Goal: Navigation & Orientation: Find specific page/section

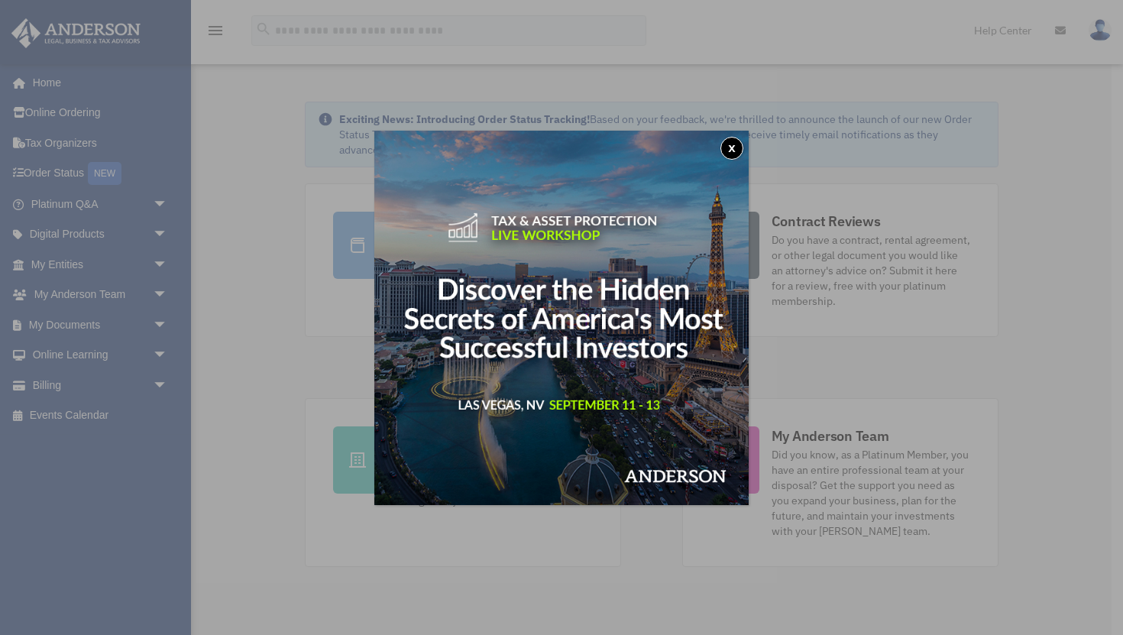
click at [731, 150] on button "x" at bounding box center [731, 148] width 23 height 23
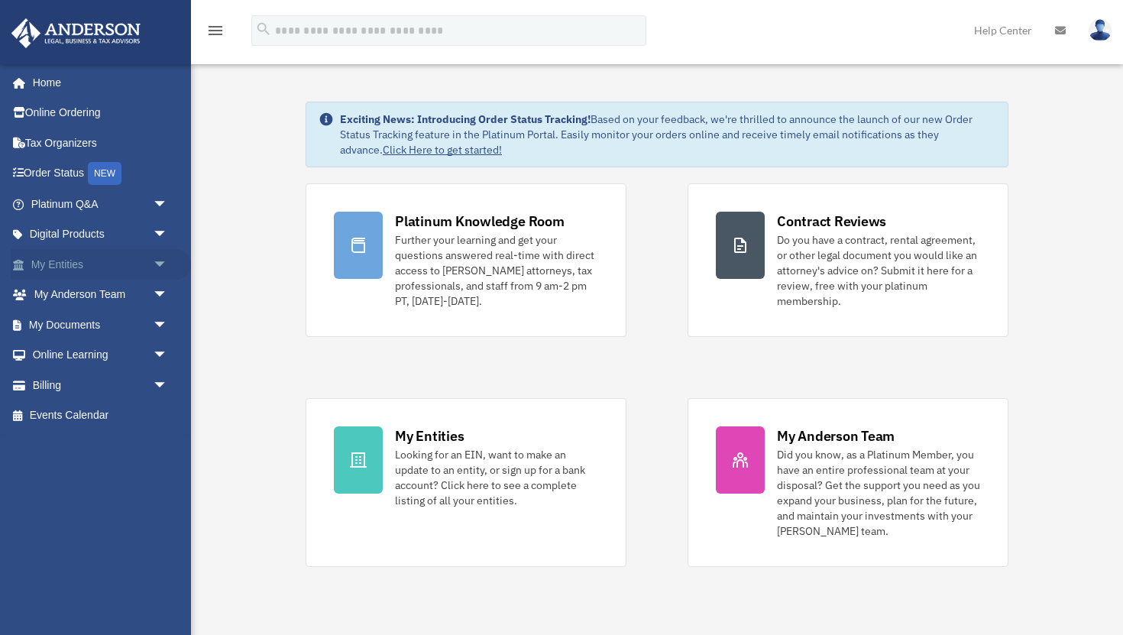
click at [163, 257] on span "arrow_drop_down" at bounding box center [168, 264] width 31 height 31
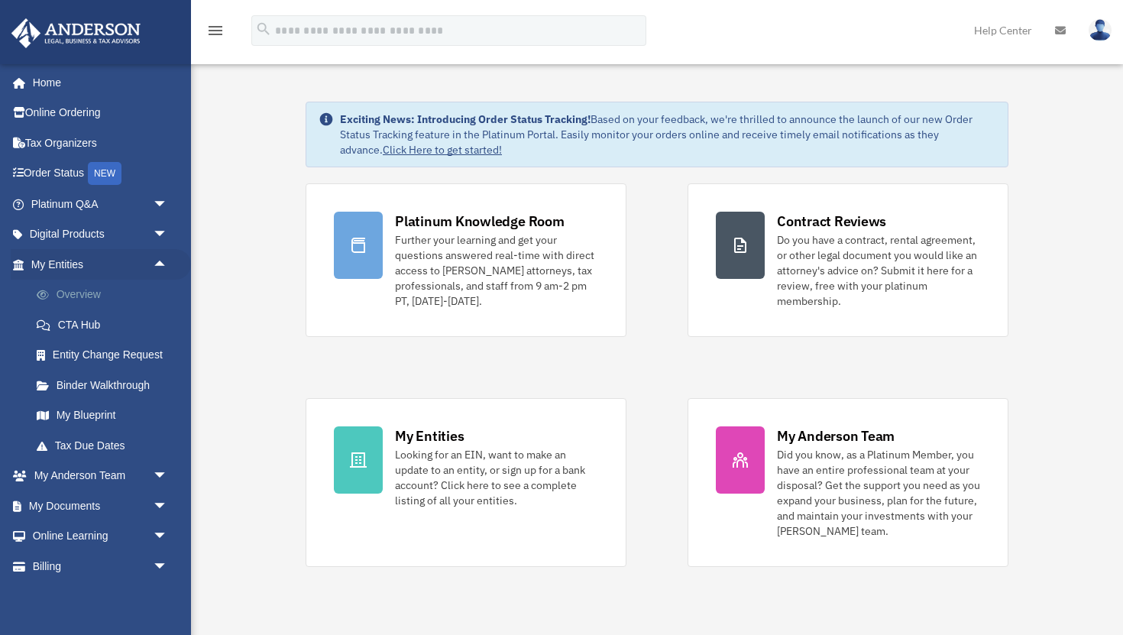
click at [72, 296] on link "Overview" at bounding box center [106, 294] width 170 height 31
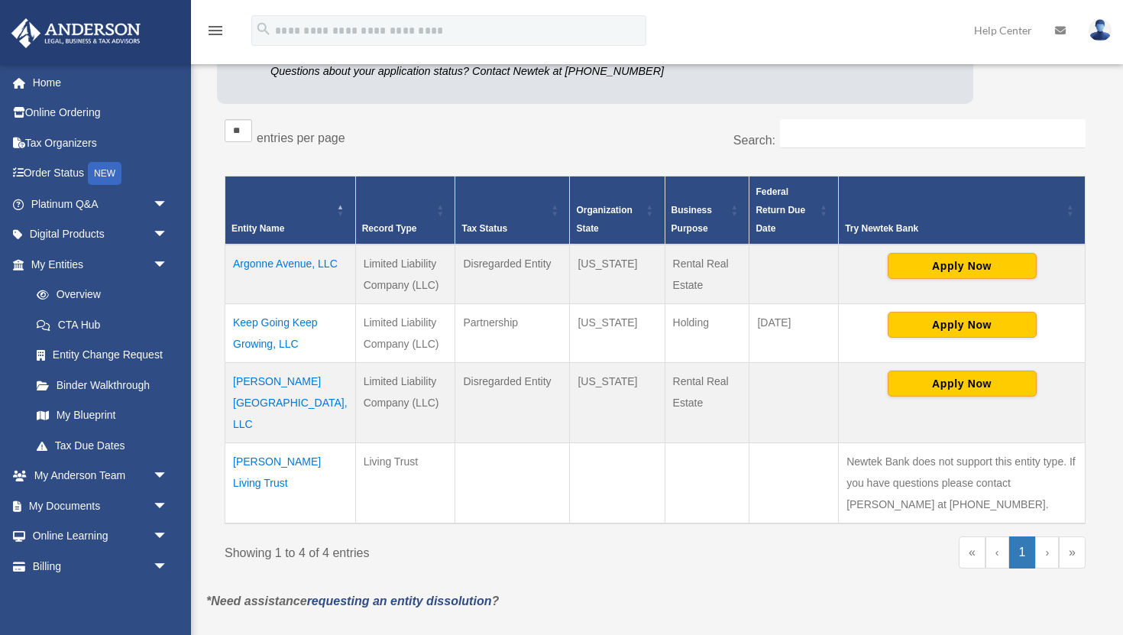
scroll to position [227, 0]
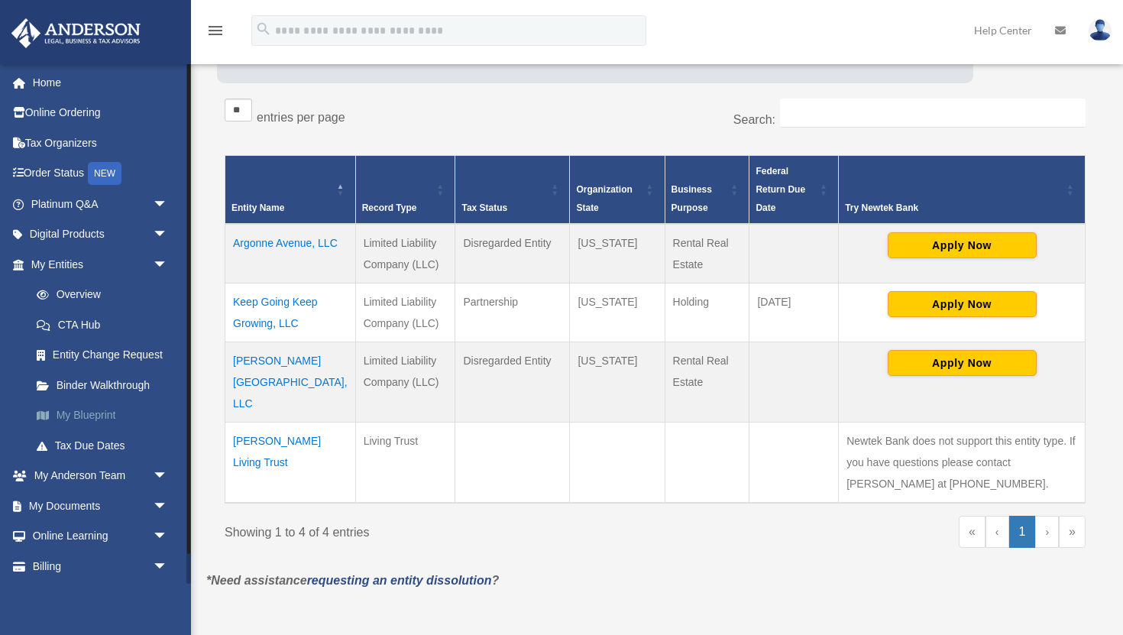
click at [79, 412] on link "My Blueprint" at bounding box center [106, 415] width 170 height 31
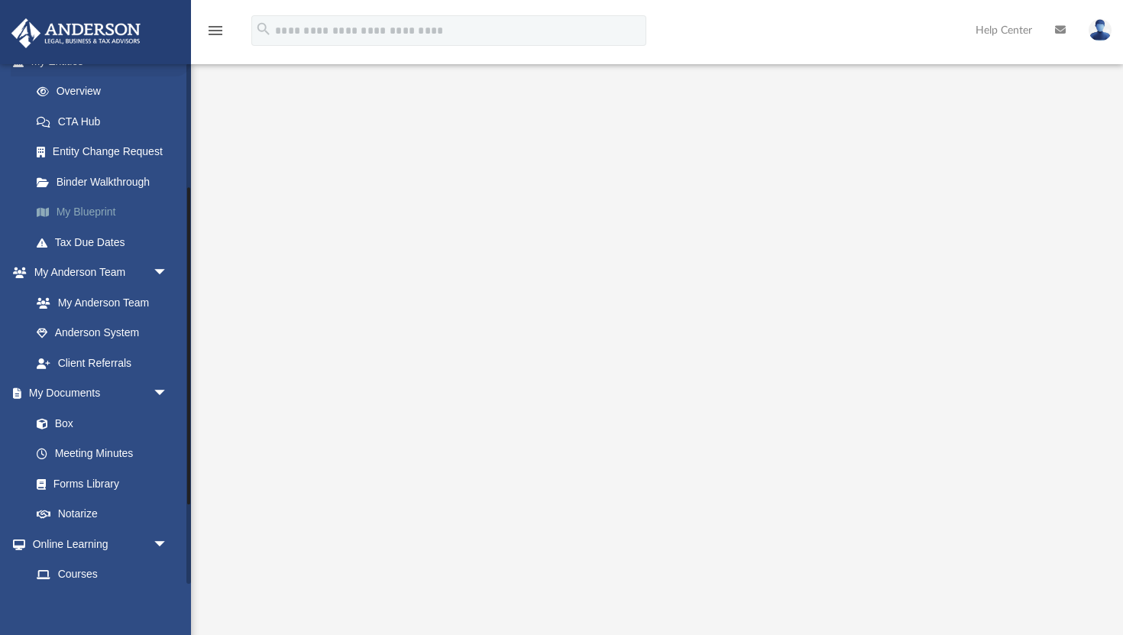
scroll to position [225, 0]
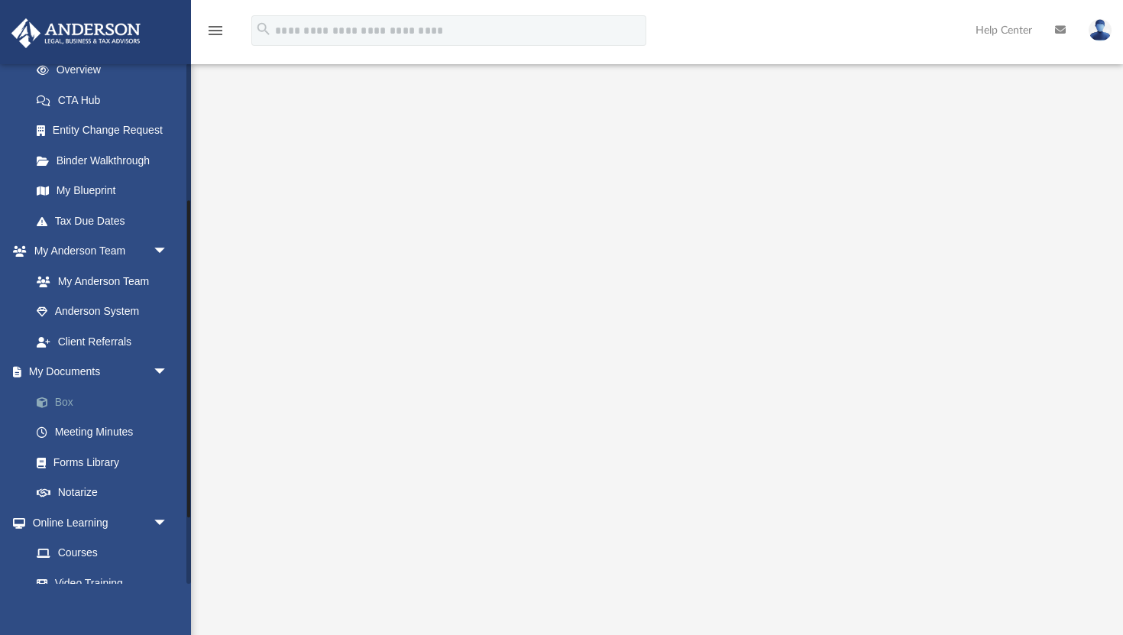
click at [68, 402] on link "Box" at bounding box center [106, 401] width 170 height 31
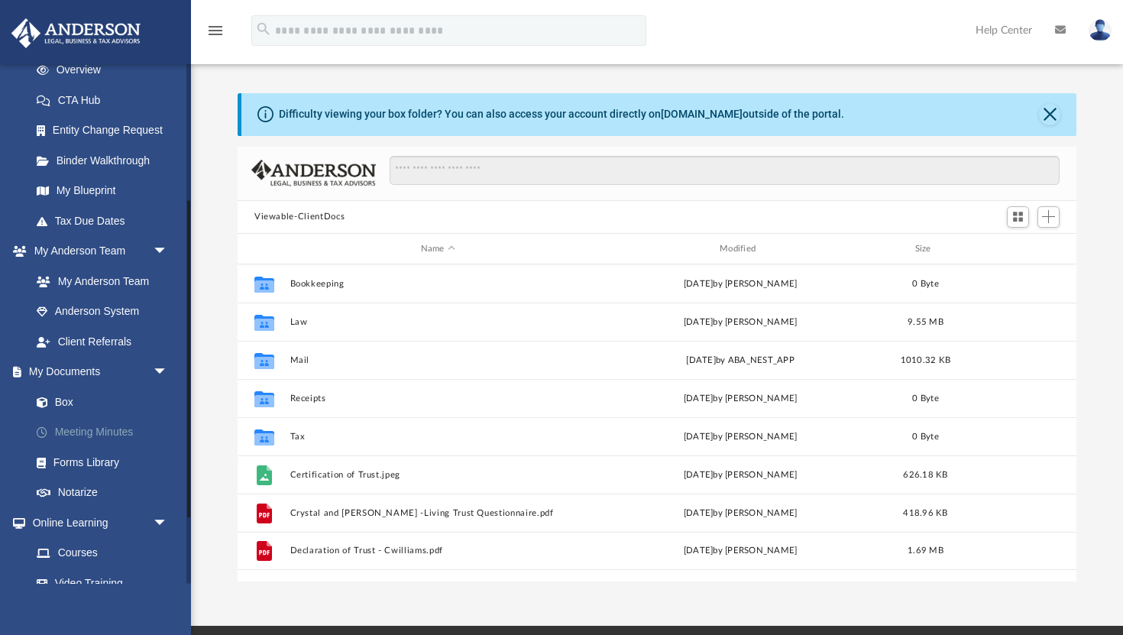
scroll to position [347, 838]
click at [69, 433] on link "Meeting Minutes" at bounding box center [106, 432] width 170 height 31
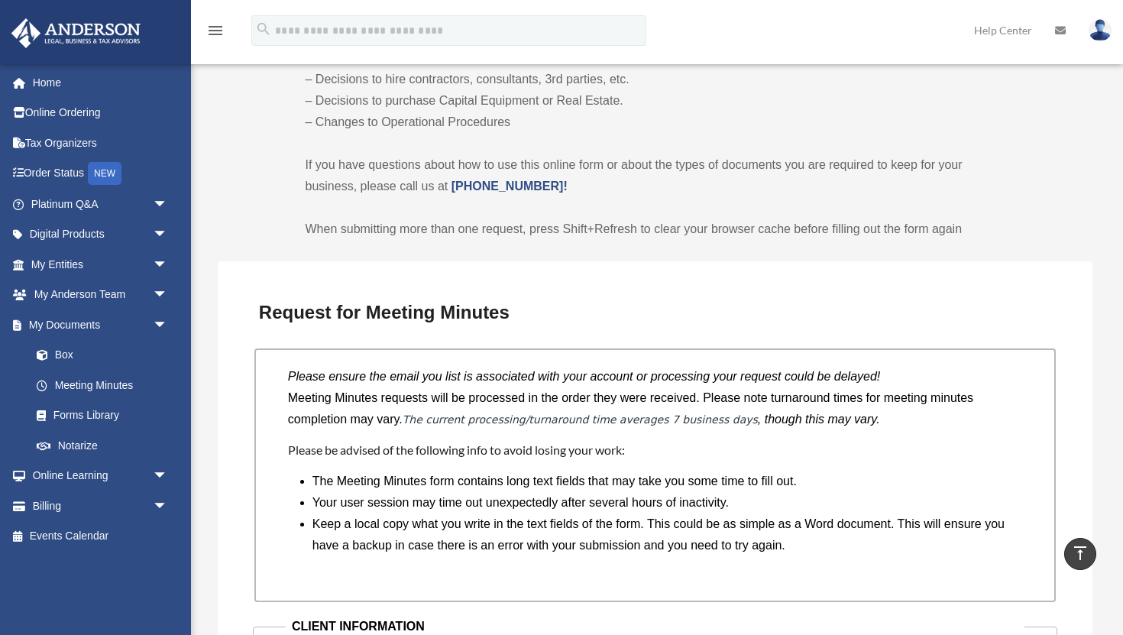
scroll to position [643, 0]
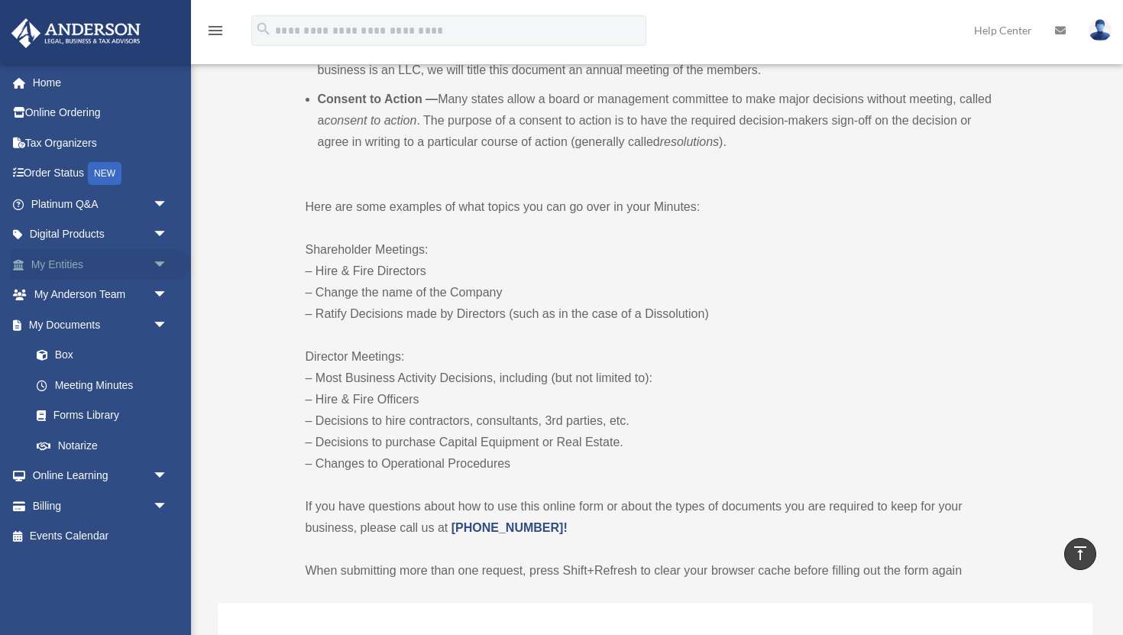
click at [164, 266] on span "arrow_drop_down" at bounding box center [168, 264] width 31 height 31
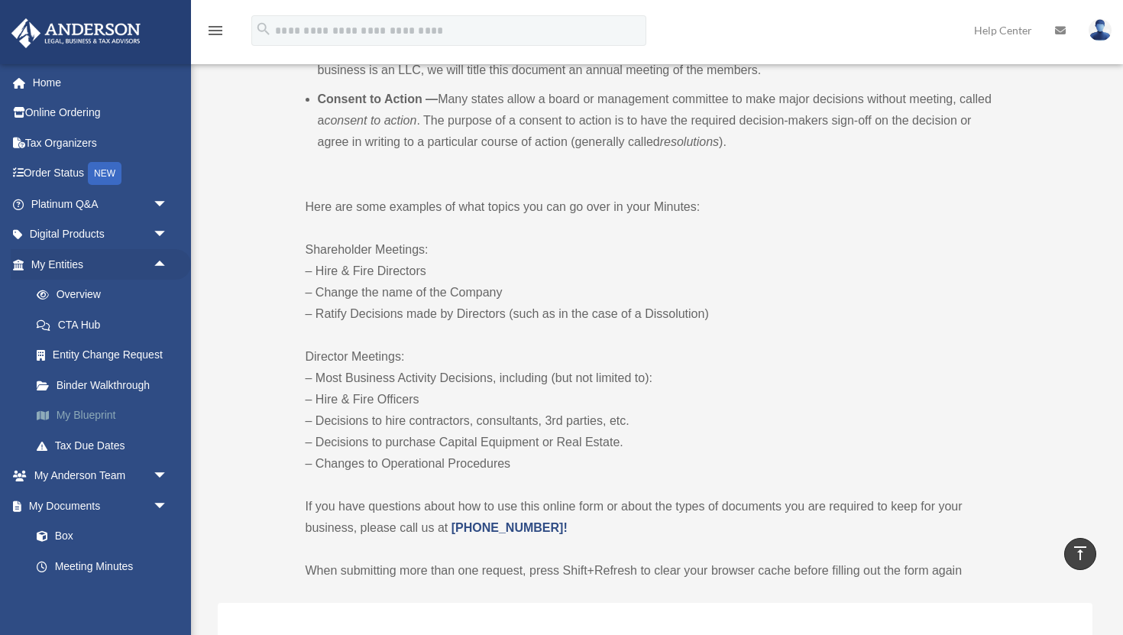
click at [92, 416] on link "My Blueprint" at bounding box center [106, 415] width 170 height 31
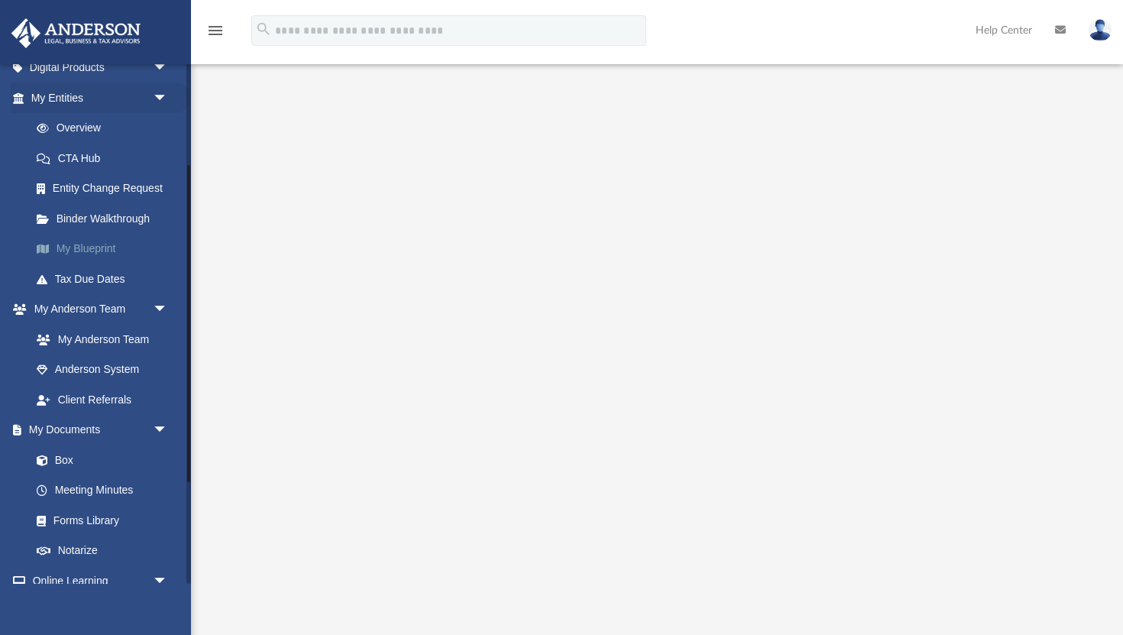
scroll to position [172, 0]
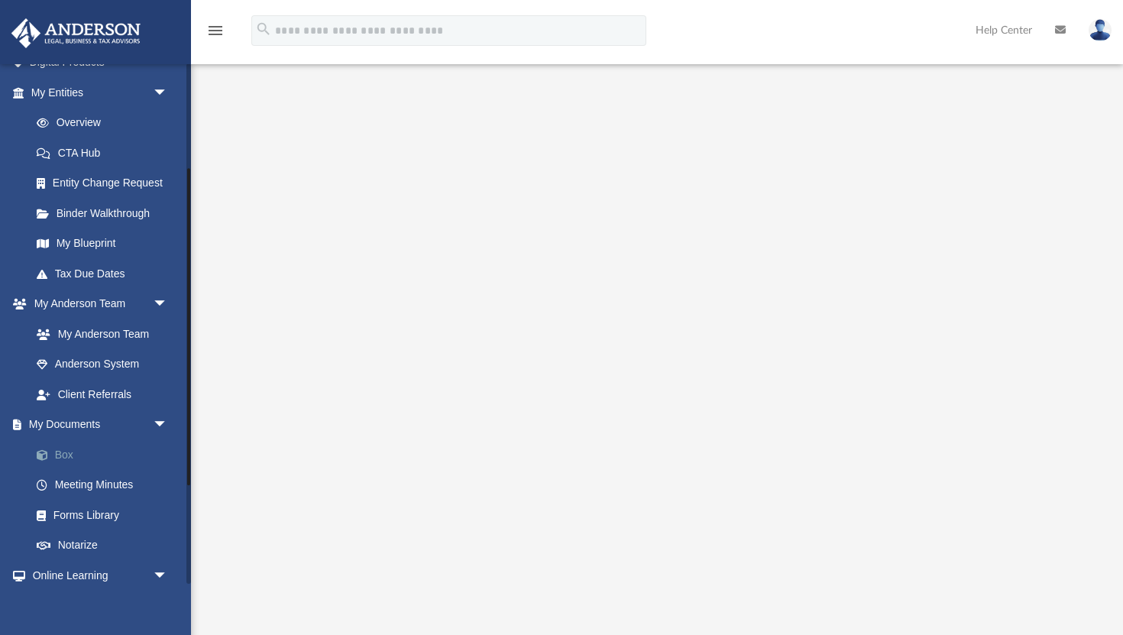
click at [76, 457] on link "Box" at bounding box center [106, 454] width 170 height 31
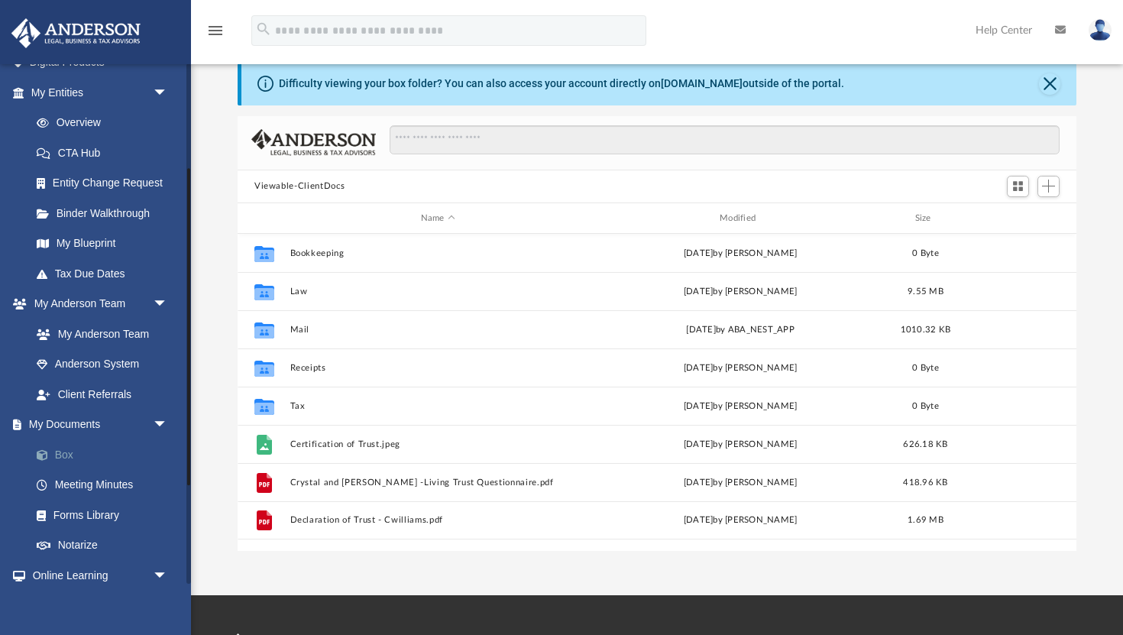
scroll to position [347, 838]
click at [102, 244] on link "My Blueprint" at bounding box center [106, 243] width 170 height 31
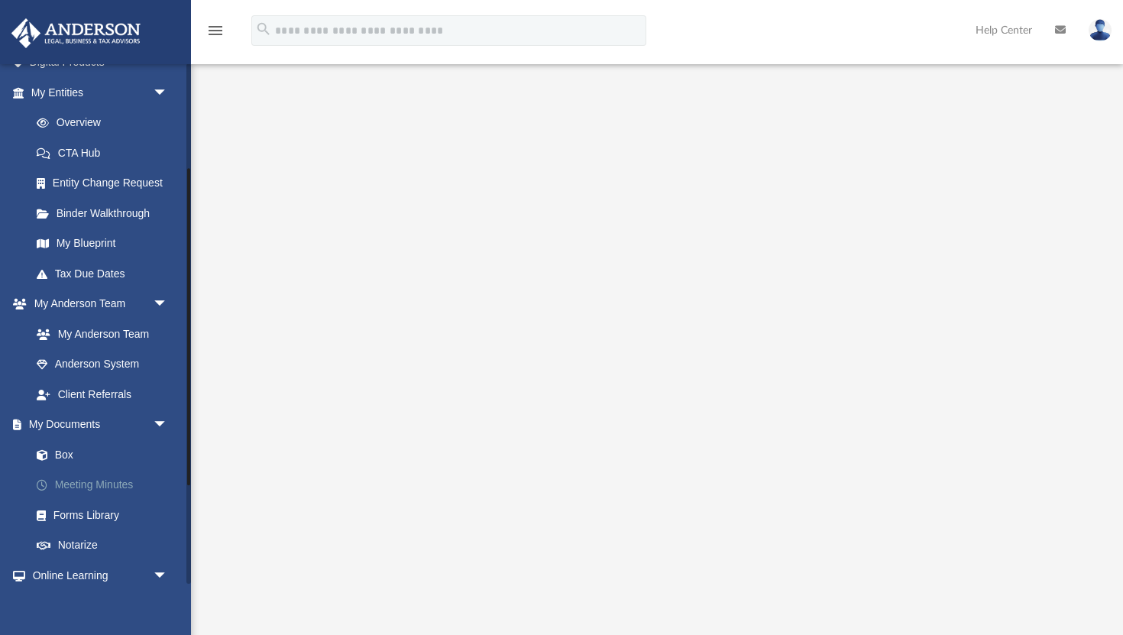
click at [105, 486] on link "Meeting Minutes" at bounding box center [106, 485] width 170 height 31
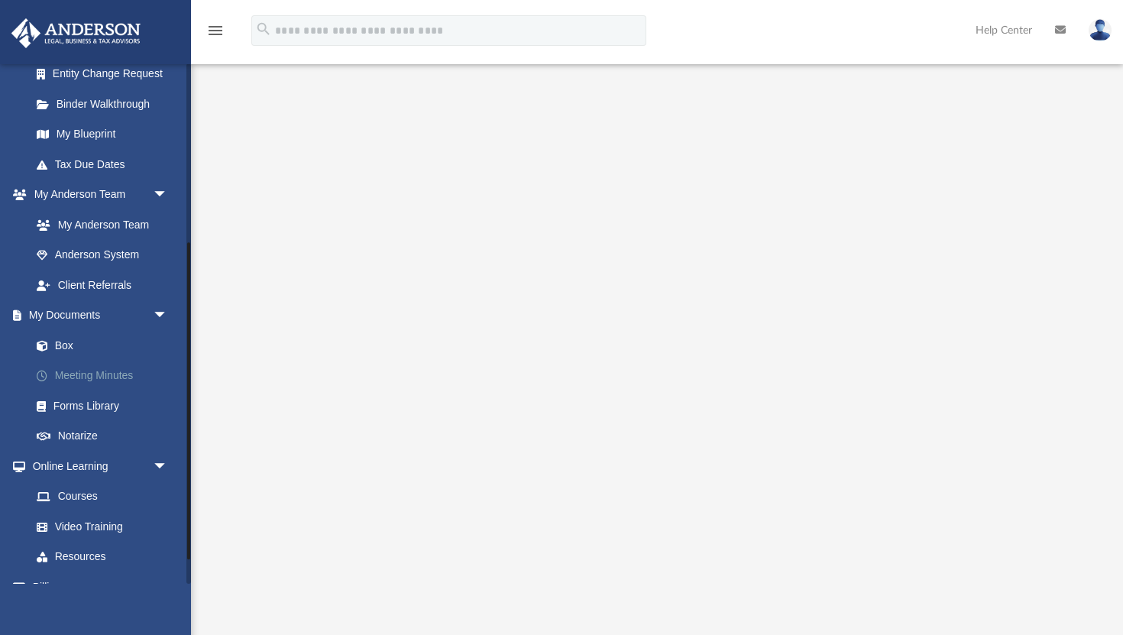
scroll to position [295, 0]
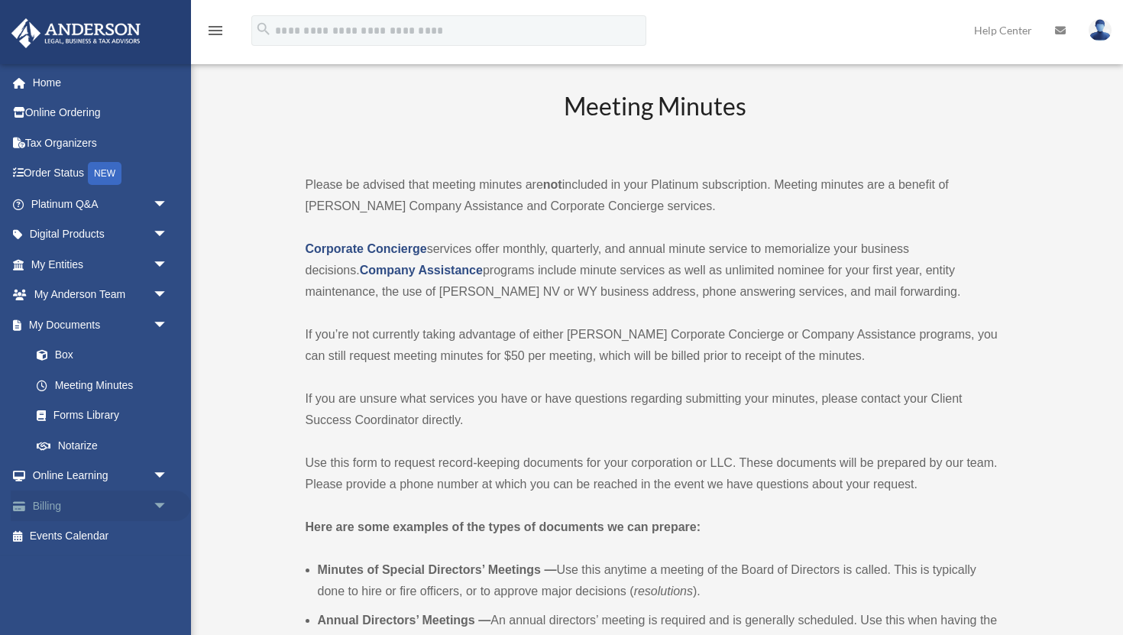
click at [99, 509] on link "Billing arrow_drop_down" at bounding box center [101, 505] width 180 height 31
click at [84, 537] on link "Events Calendar" at bounding box center [101, 536] width 180 height 31
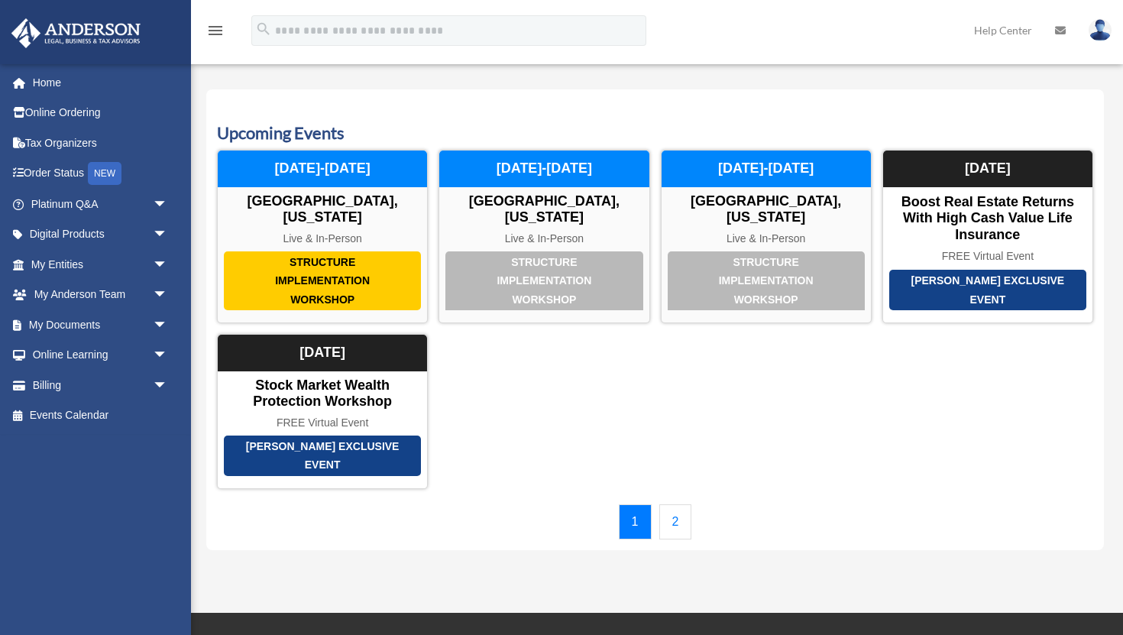
click at [502, 389] on div "Structure Implementation Workshop [GEOGRAPHIC_DATA], [US_STATE] Live & In-Perso…" at bounding box center [655, 319] width 876 height 338
click at [153, 265] on span "arrow_drop_down" at bounding box center [168, 264] width 31 height 31
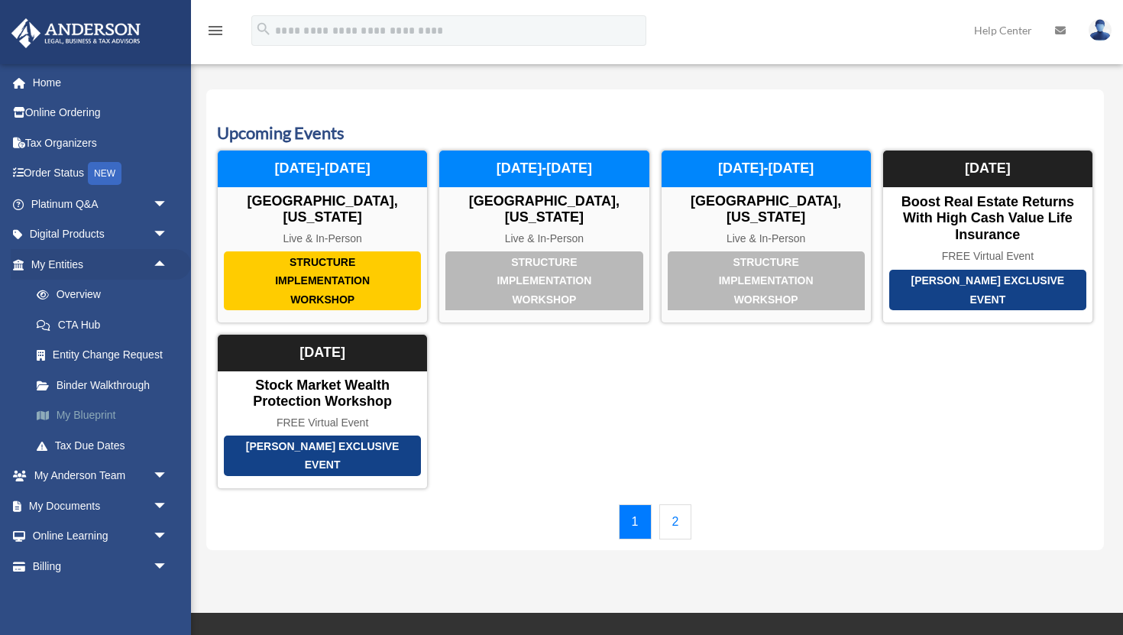
click at [90, 419] on link "My Blueprint" at bounding box center [106, 415] width 170 height 31
